Goal: Information Seeking & Learning: Learn about a topic

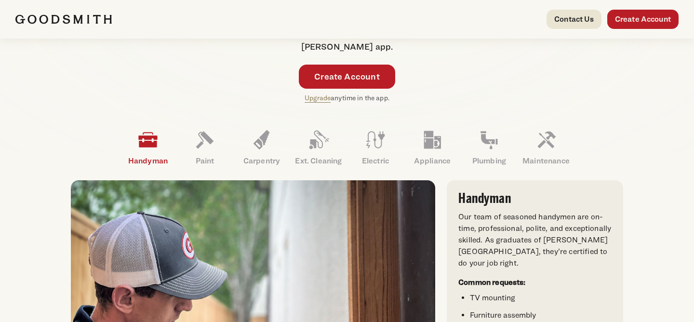
scroll to position [235, 0]
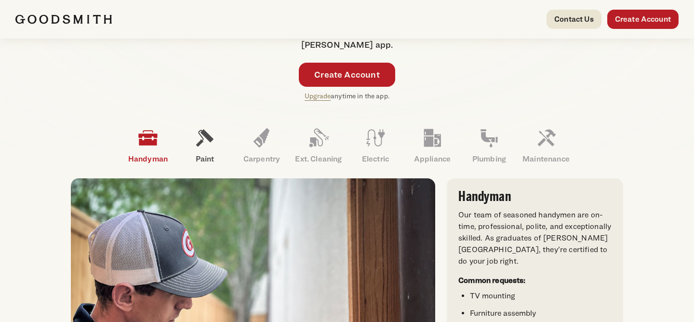
click at [201, 135] on icon at bounding box center [204, 137] width 23 height 23
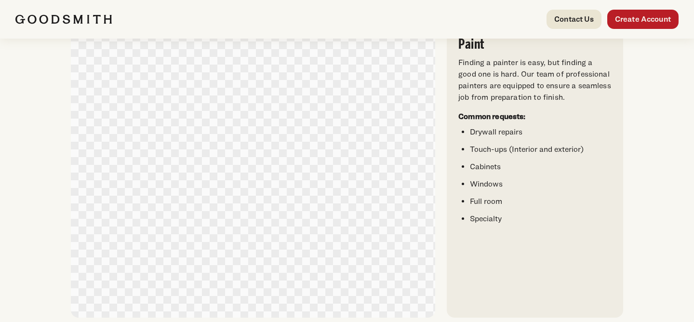
scroll to position [0, 0]
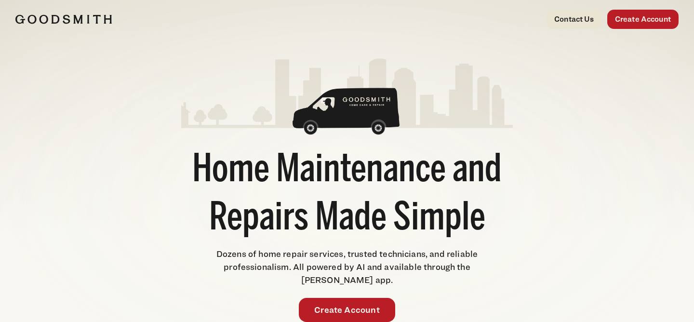
click at [73, 23] on img at bounding box center [63, 19] width 96 height 10
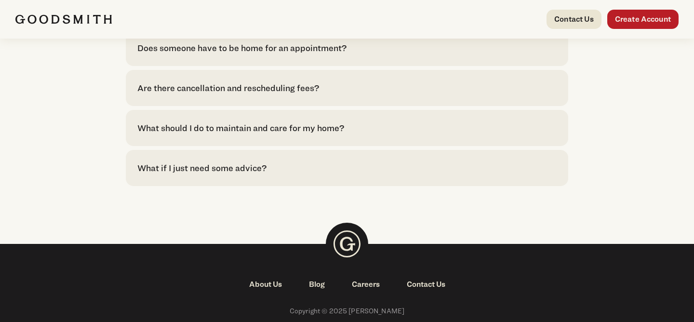
scroll to position [2341, 0]
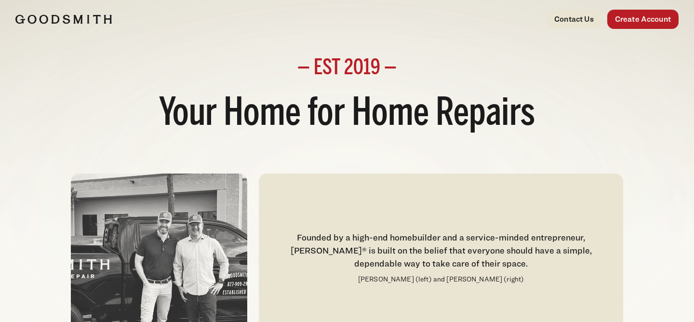
click at [86, 19] on img at bounding box center [63, 19] width 96 height 10
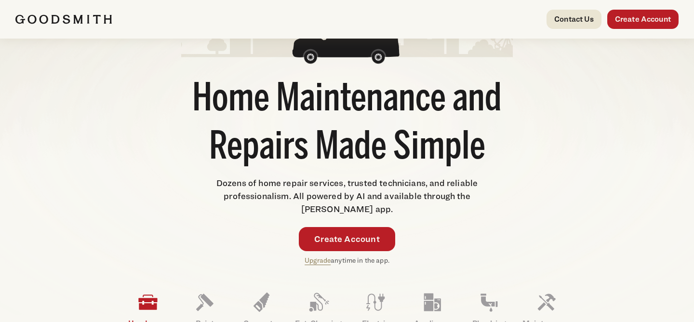
scroll to position [174, 0]
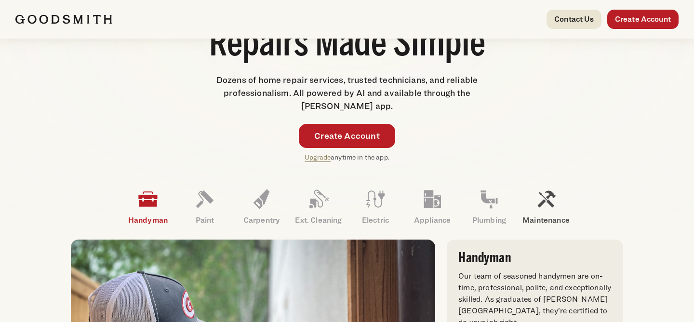
click at [551, 209] on icon at bounding box center [546, 199] width 23 height 23
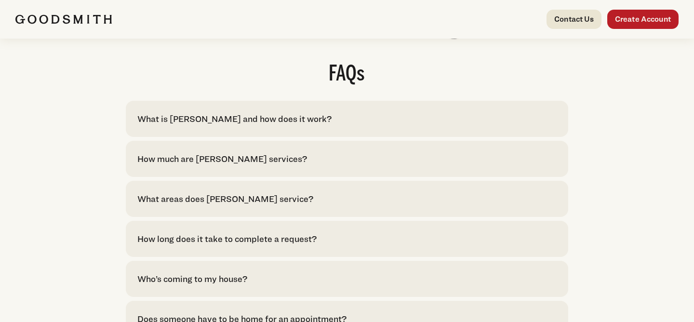
scroll to position [1964, 0]
click at [240, 124] on div "What is [PERSON_NAME] and how does it work?" at bounding box center [234, 117] width 194 height 13
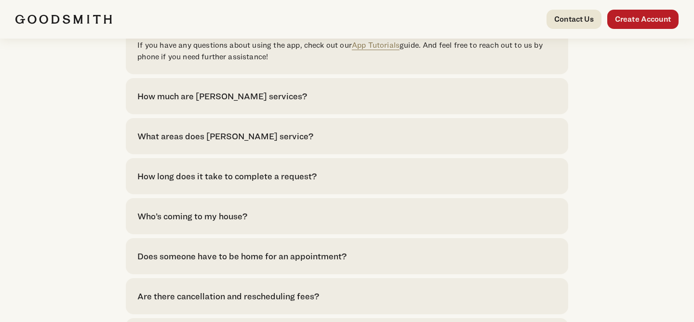
scroll to position [2175, 0]
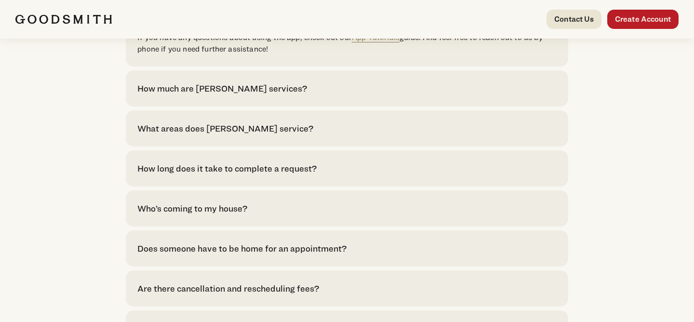
click at [299, 135] on div "What areas does [PERSON_NAME] service?" at bounding box center [346, 128] width 419 height 13
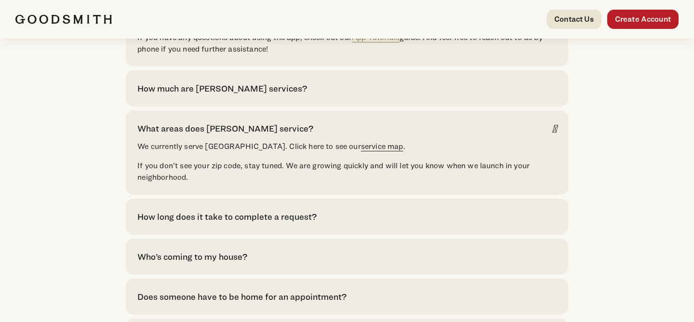
click at [361, 151] on link "service map" at bounding box center [382, 146] width 42 height 9
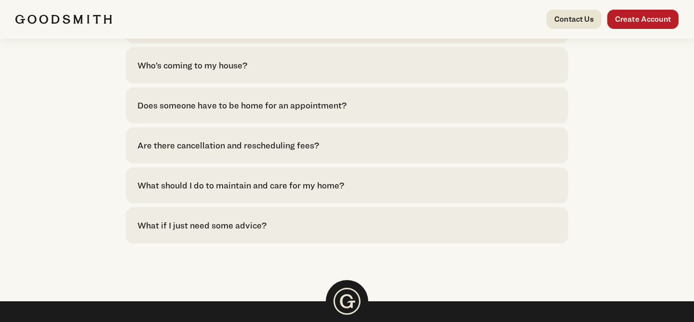
scroll to position [2367, 0]
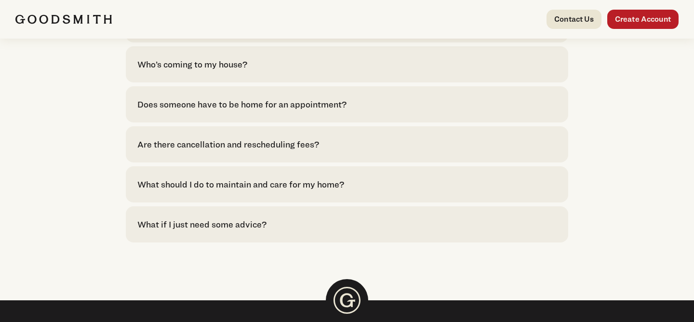
click at [211, 231] on div "What if I just need some advice?" at bounding box center [201, 224] width 129 height 13
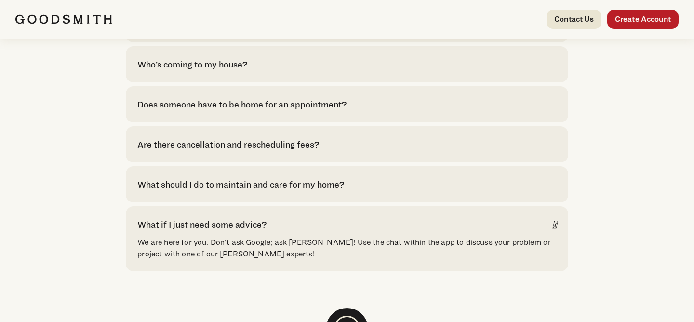
click at [355, 191] on div "What should I do to maintain and care for my home?" at bounding box center [346, 184] width 419 height 13
